Goal: Task Accomplishment & Management: Use online tool/utility

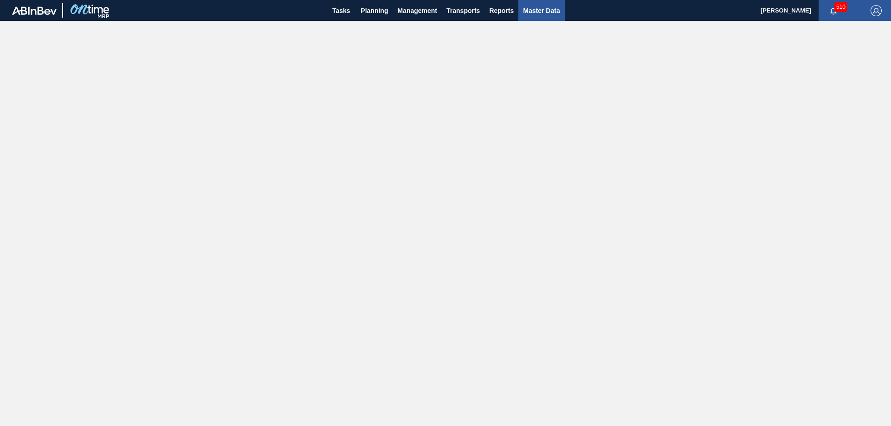
click at [540, 12] on span "Master Data" at bounding box center [541, 10] width 37 height 11
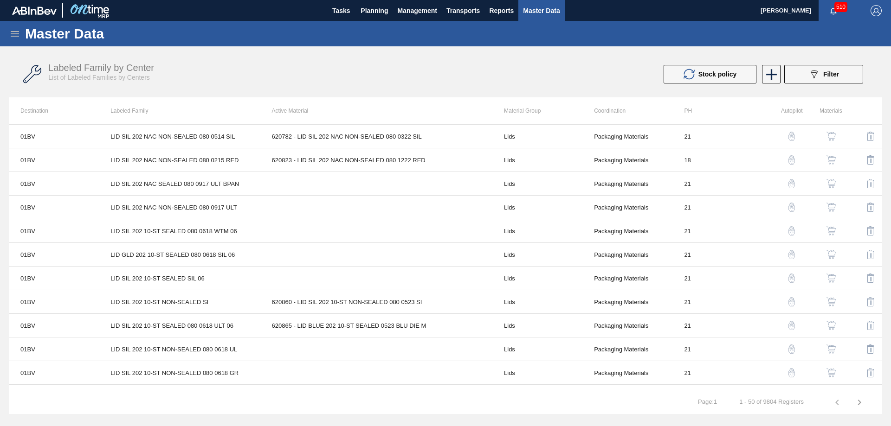
click at [831, 138] on img "button" at bounding box center [831, 136] width 9 height 9
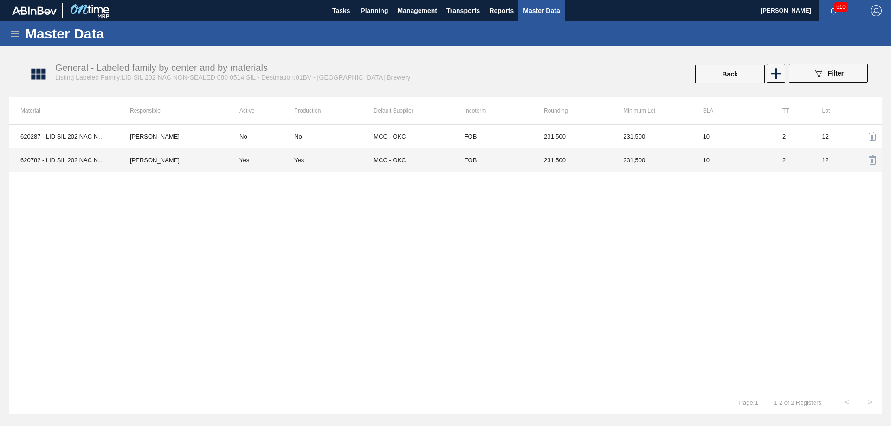
click at [398, 158] on td "MCC - OKC" at bounding box center [413, 161] width 79 height 24
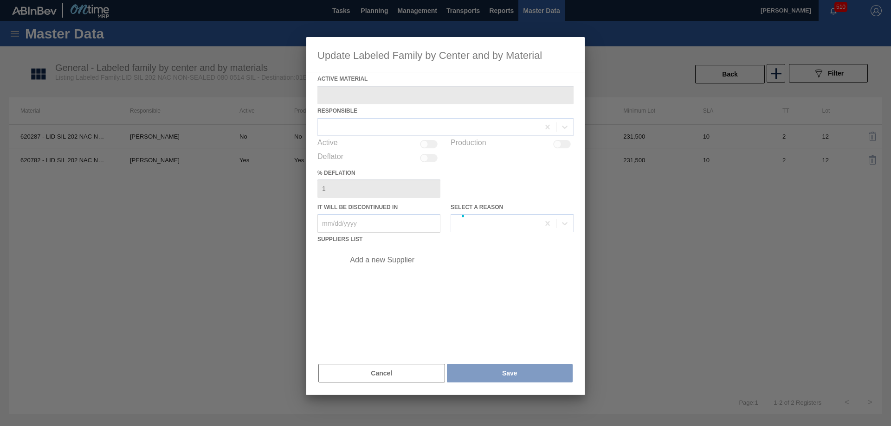
type Material "620782 - LID SIL 202 NAC NON-SEALED 080 0322 SIL"
checkbox input "true"
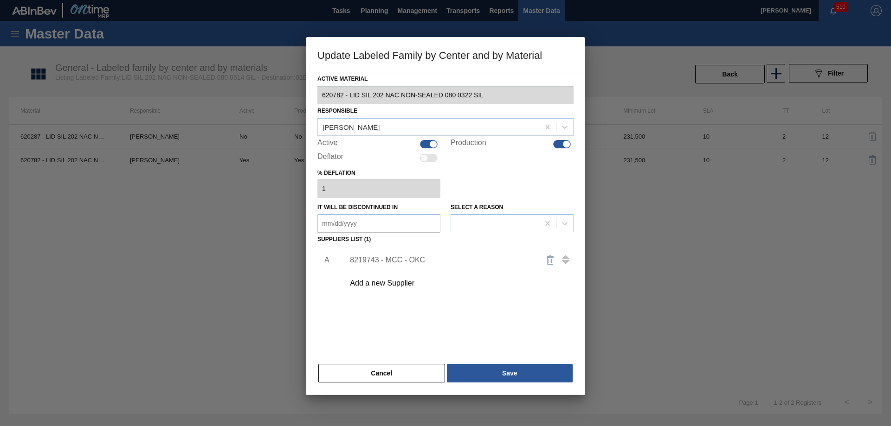
click at [400, 369] on button "Cancel" at bounding box center [381, 373] width 127 height 19
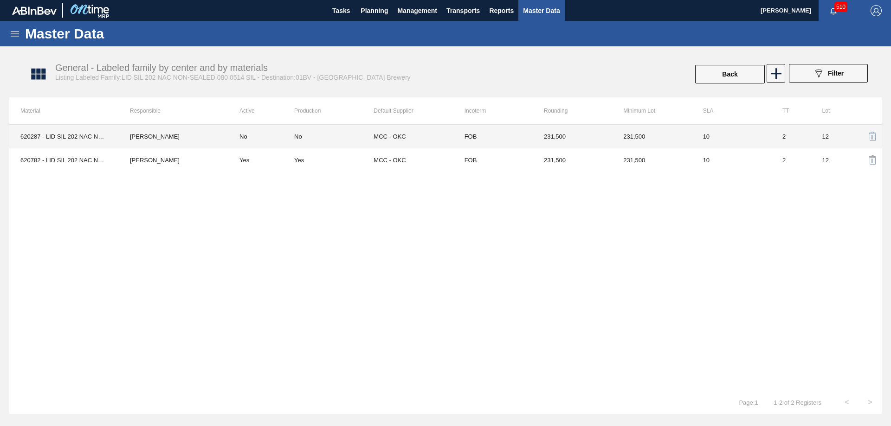
click at [558, 136] on td "231,500" at bounding box center [572, 137] width 79 height 24
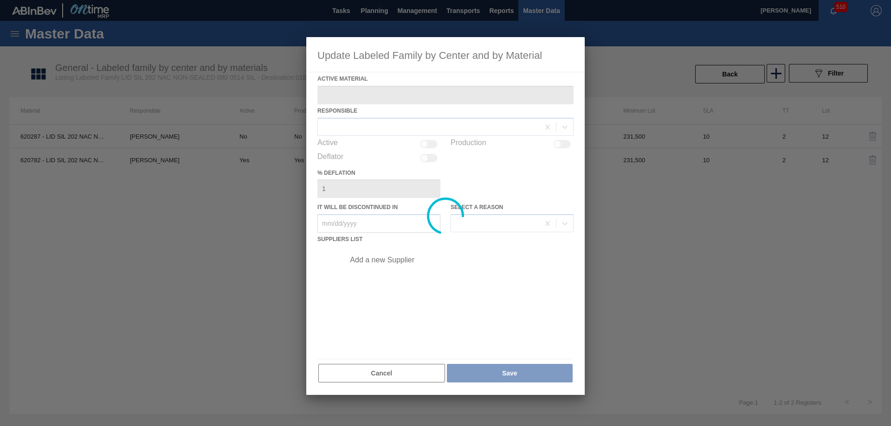
type Material "620287 - LID SIL 202 NAC NON-SEALED 080 0514 SIL"
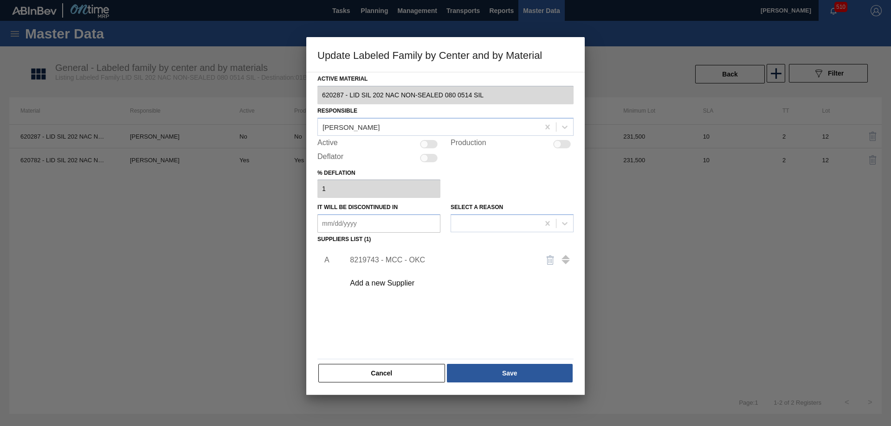
click at [383, 261] on div "8219743 - MCC - OKC" at bounding box center [441, 260] width 182 height 8
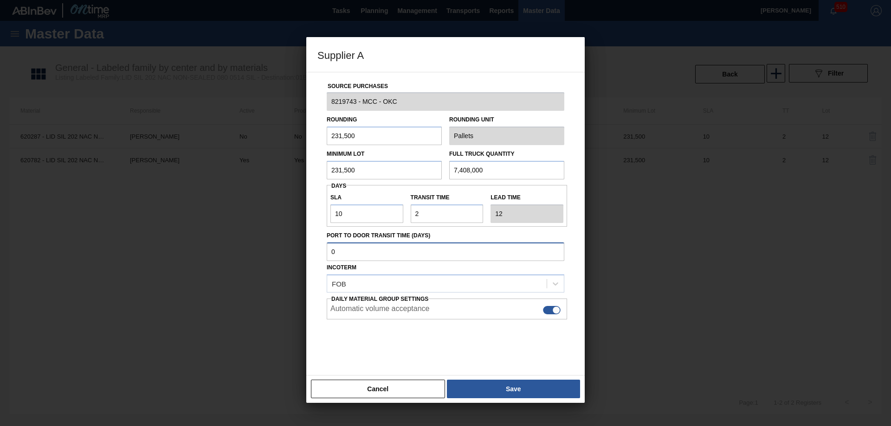
drag, startPoint x: 342, startPoint y: 252, endPoint x: 315, endPoint y: 249, distance: 27.1
click at [315, 249] on div "Source Purchases 8219743 - MCC - OKC Rounding 231,500 Rounding Unit Pallets Min…" at bounding box center [445, 224] width 278 height 304
click at [361, 342] on div at bounding box center [446, 343] width 238 height 46
click at [411, 385] on button "Cancel" at bounding box center [378, 389] width 134 height 19
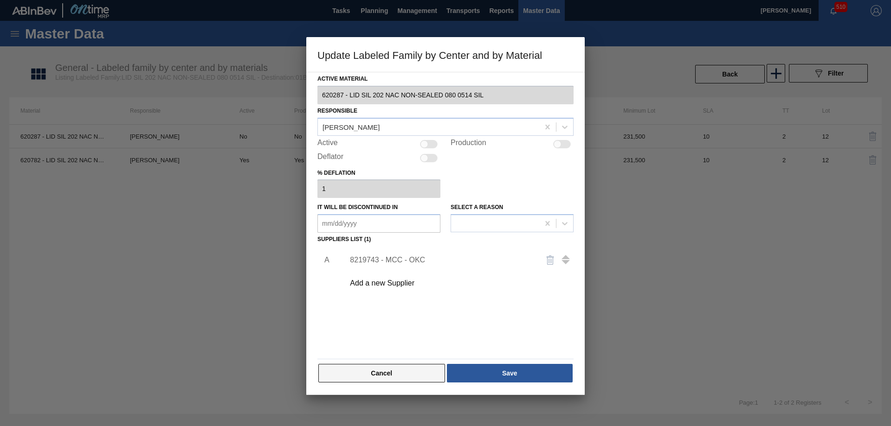
click at [374, 374] on button "Cancel" at bounding box center [381, 373] width 127 height 19
